Goal: Book appointment/travel/reservation

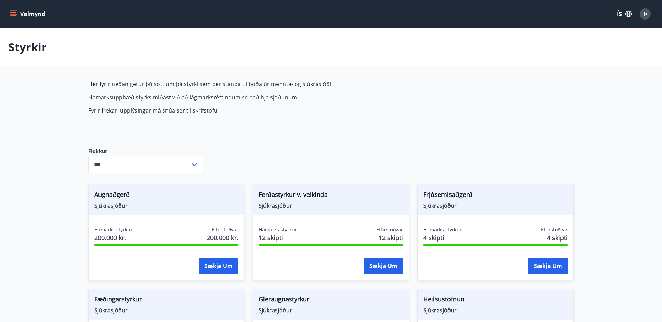
click at [16, 6] on div "Valmynd ÍS Þ" at bounding box center [330, 14] width 645 height 17
click at [16, 10] on icon "menu" at bounding box center [13, 13] width 7 height 7
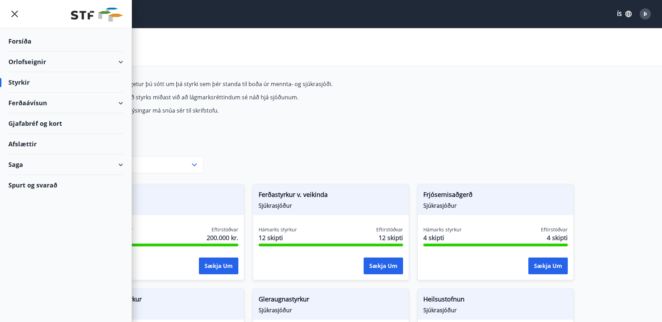
click at [119, 60] on div "Orlofseignir" at bounding box center [65, 62] width 115 height 21
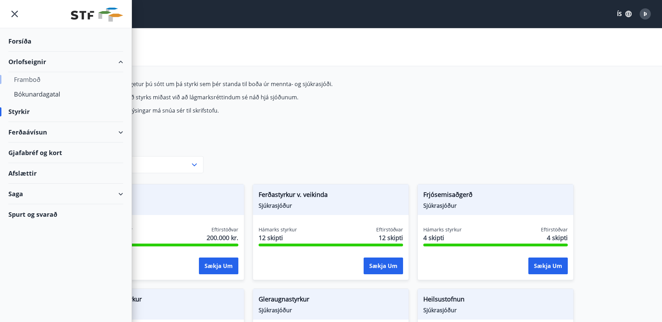
click at [35, 81] on div "Framboð" at bounding box center [66, 79] width 104 height 15
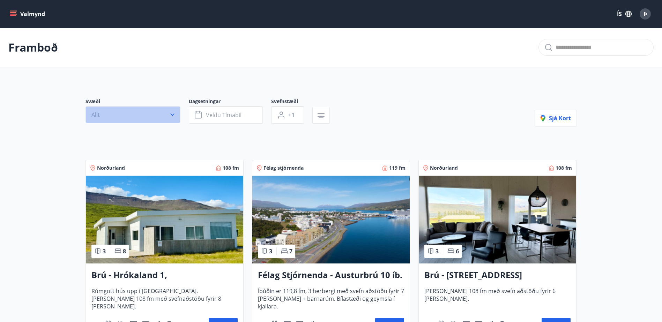
click at [121, 114] on button "Allt" at bounding box center [133, 114] width 95 height 17
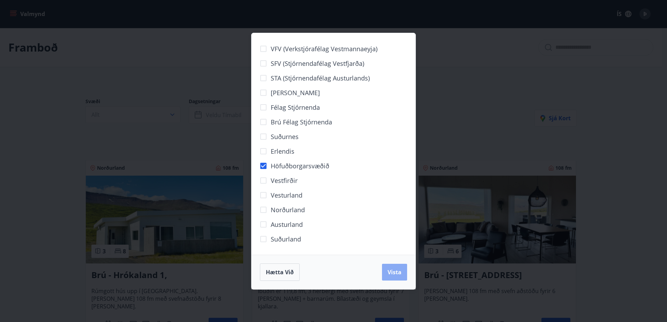
click at [393, 264] on button "Vista" at bounding box center [394, 272] width 25 height 17
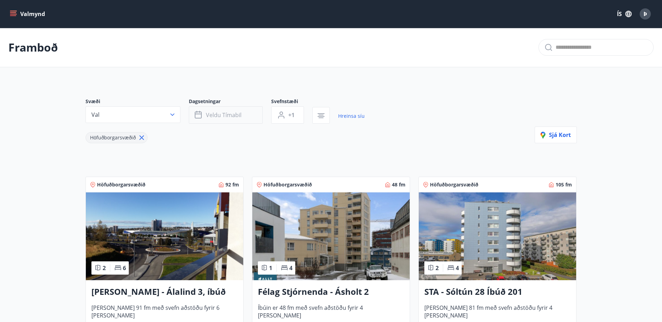
click at [232, 112] on span "Veldu tímabil" at bounding box center [224, 115] width 36 height 8
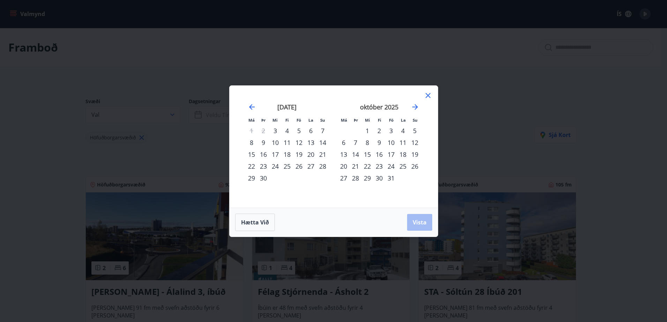
click at [274, 129] on div "3" at bounding box center [275, 131] width 12 height 12
click at [254, 143] on div "8" at bounding box center [252, 143] width 12 height 12
click at [424, 222] on span "Vista" at bounding box center [420, 223] width 14 height 8
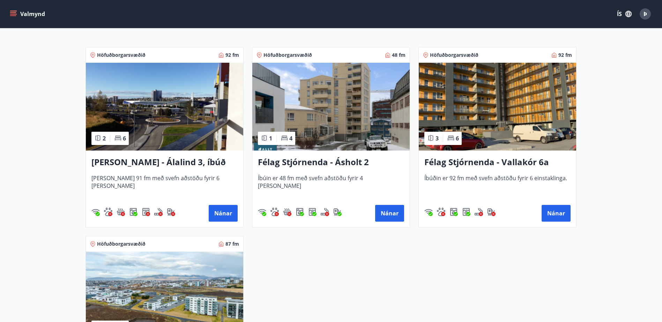
scroll to position [105, 0]
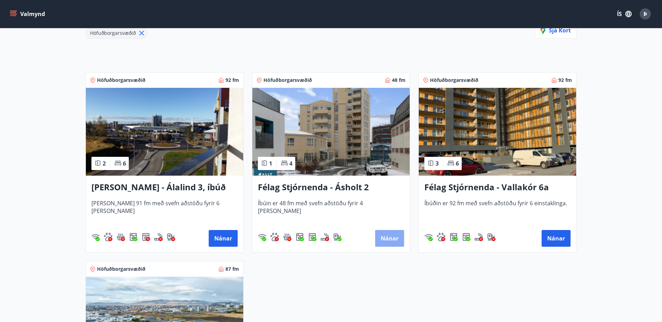
click at [390, 240] on button "Nánar" at bounding box center [389, 238] width 29 height 17
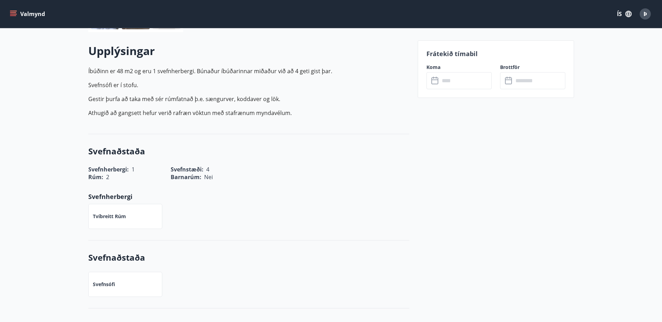
scroll to position [106, 0]
